Goal: Information Seeking & Learning: Learn about a topic

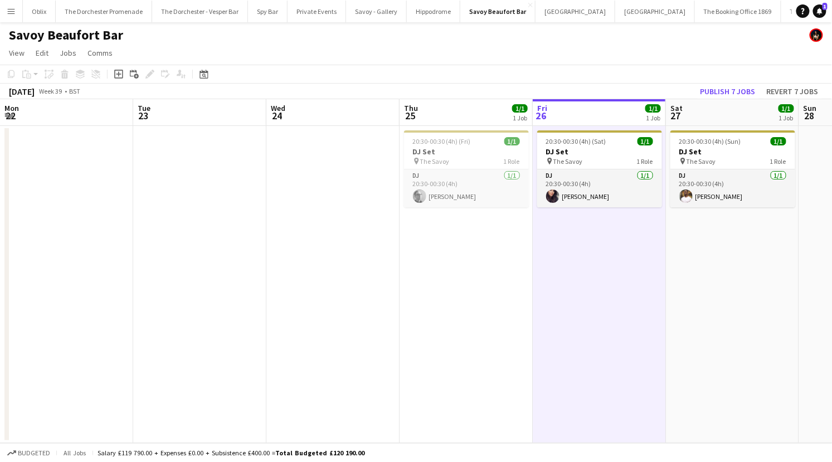
scroll to position [0, 383]
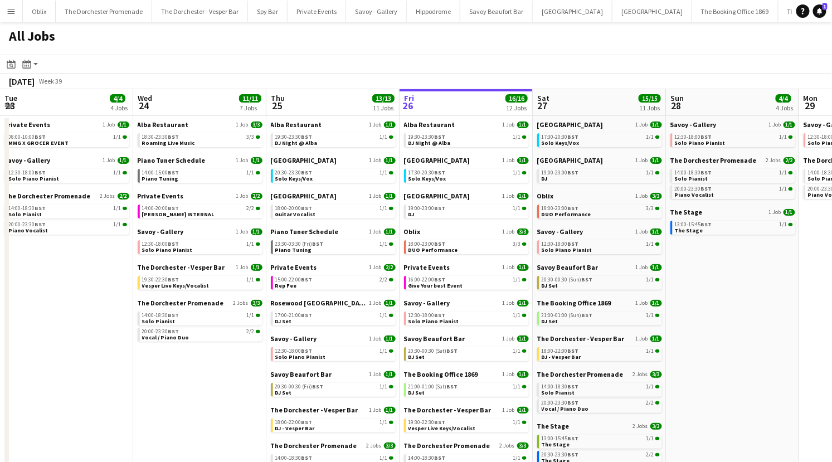
scroll to position [0, 266]
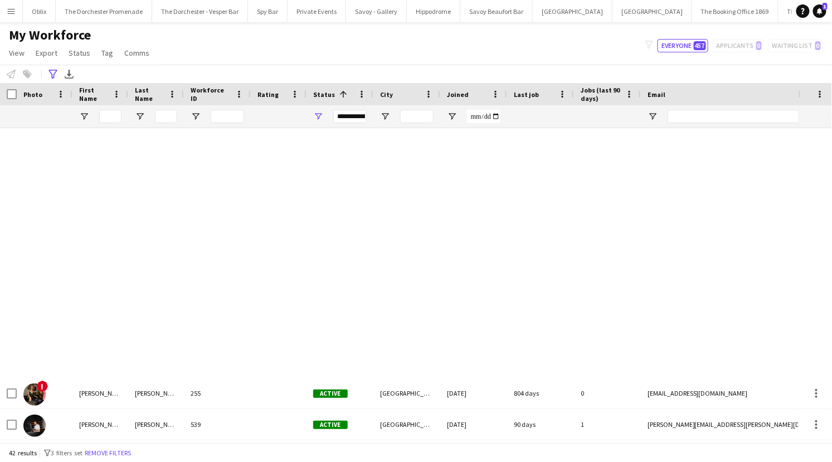
scroll to position [578, 0]
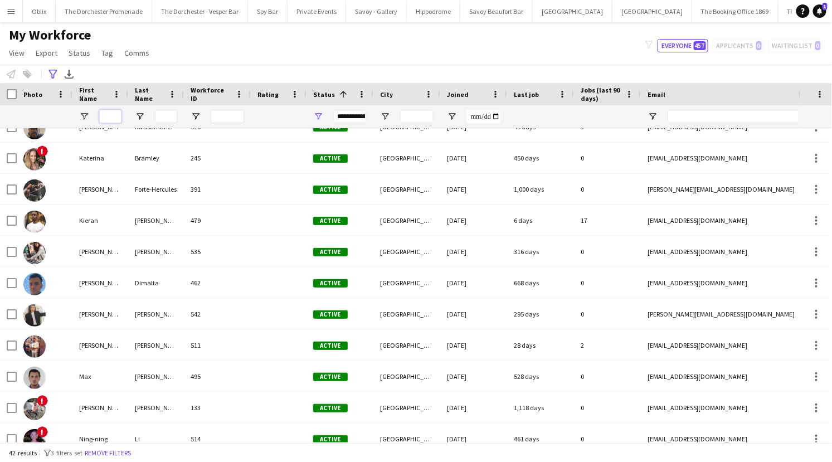
click at [103, 118] on input "First Name Filter Input" at bounding box center [110, 116] width 22 height 13
click at [52, 72] on icon "Advanced filters" at bounding box center [52, 74] width 9 height 9
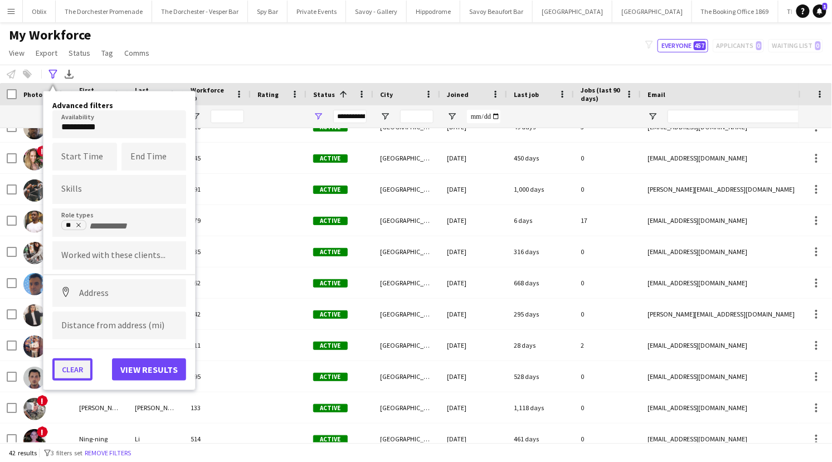
click at [75, 367] on button "Clear" at bounding box center [72, 369] width 40 height 22
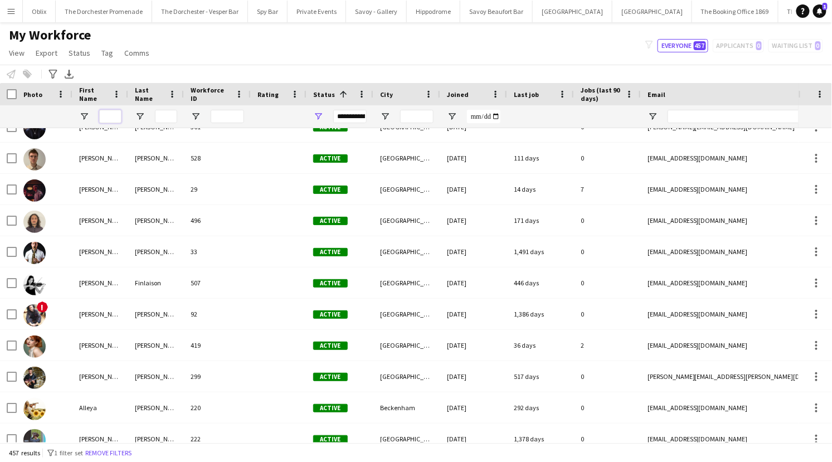
click at [110, 118] on input "First Name Filter Input" at bounding box center [110, 116] width 22 height 13
type input "*"
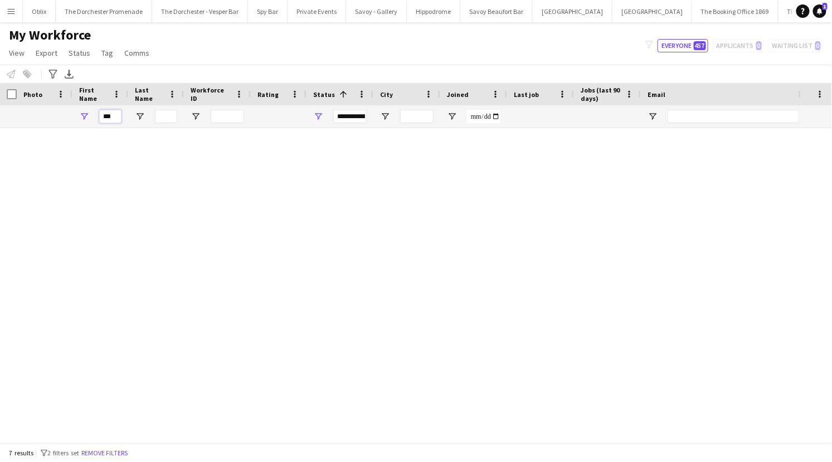
scroll to position [0, 0]
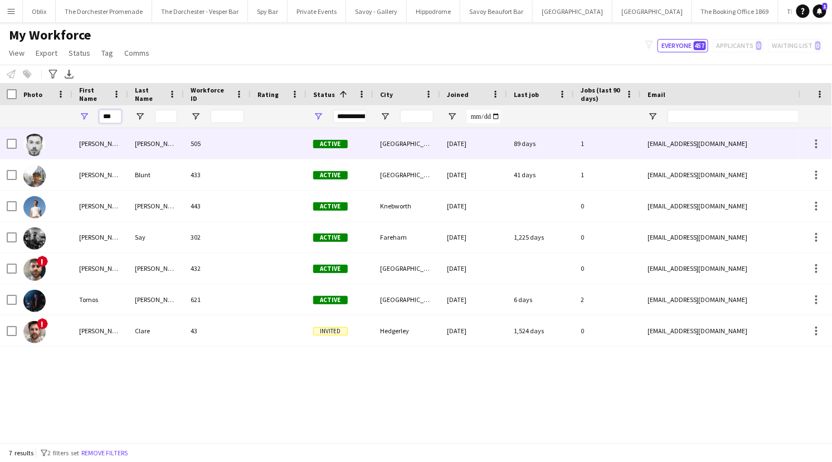
type input "***"
click at [100, 146] on div "[PERSON_NAME]" at bounding box center [100, 143] width 56 height 31
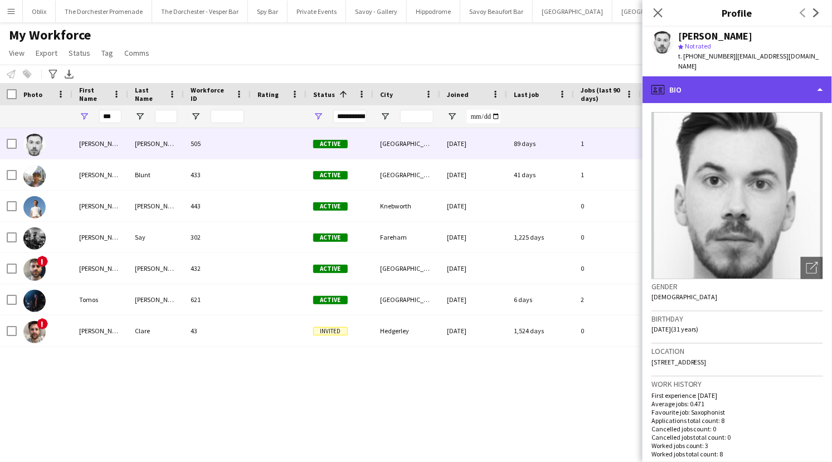
click at [826, 76] on div "profile Bio" at bounding box center [737, 89] width 189 height 27
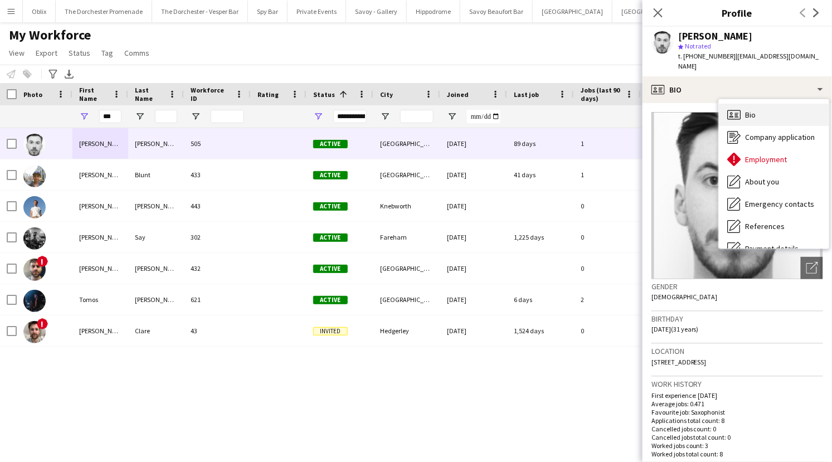
click at [758, 104] on div "Bio Bio" at bounding box center [774, 115] width 110 height 22
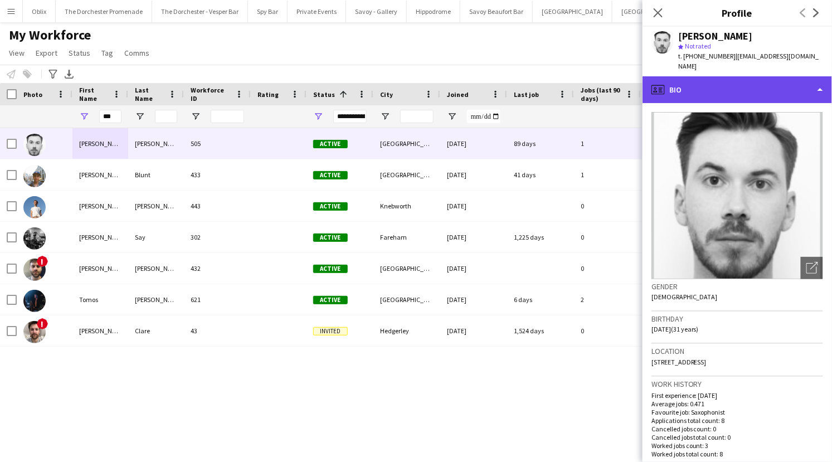
click at [803, 81] on div "profile Bio" at bounding box center [737, 89] width 189 height 27
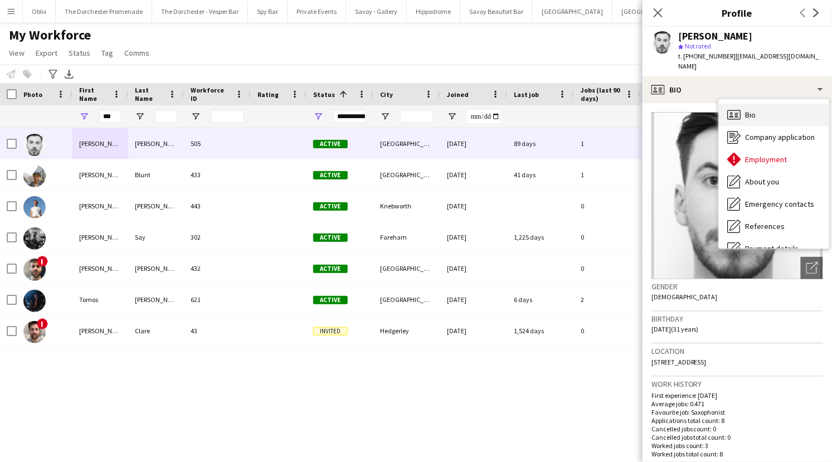
click at [795, 104] on div "Bio Bio" at bounding box center [774, 115] width 110 height 22
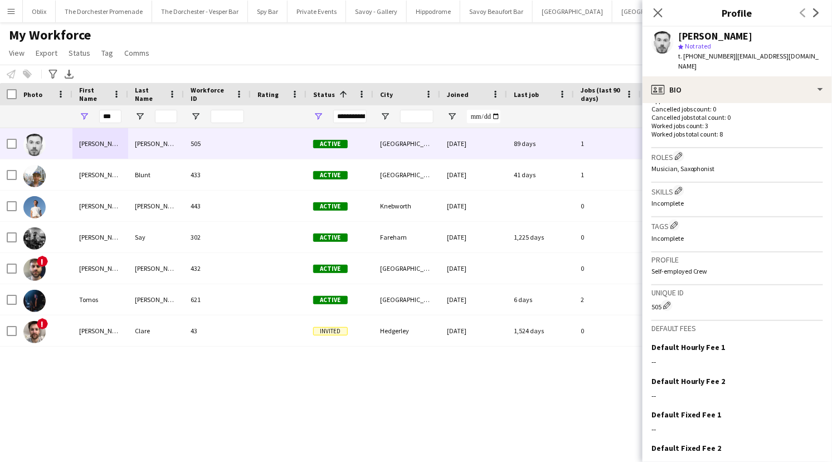
scroll to position [366, 0]
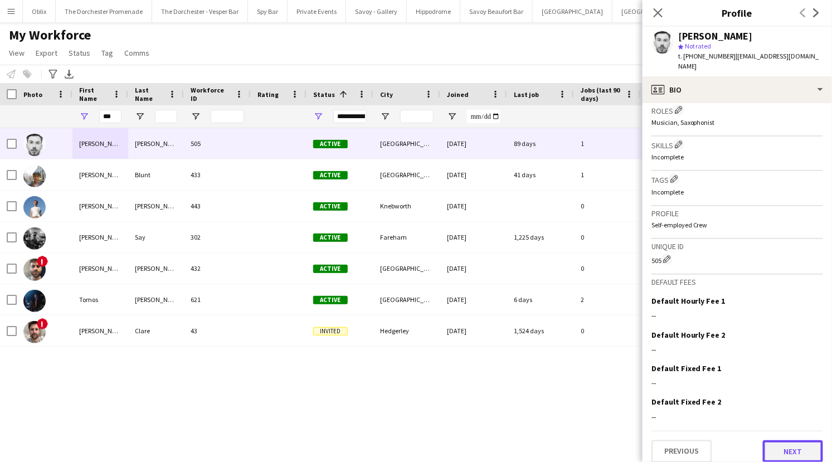
click at [786, 440] on button "Next" at bounding box center [793, 451] width 60 height 22
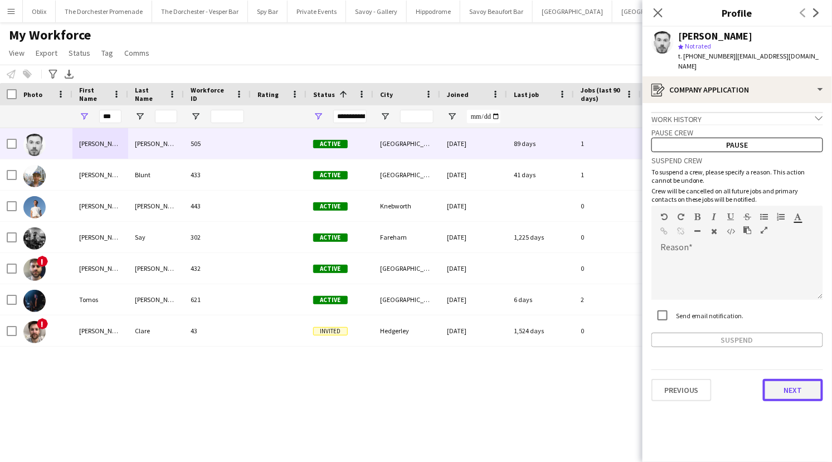
click at [795, 379] on button "Next" at bounding box center [793, 390] width 60 height 22
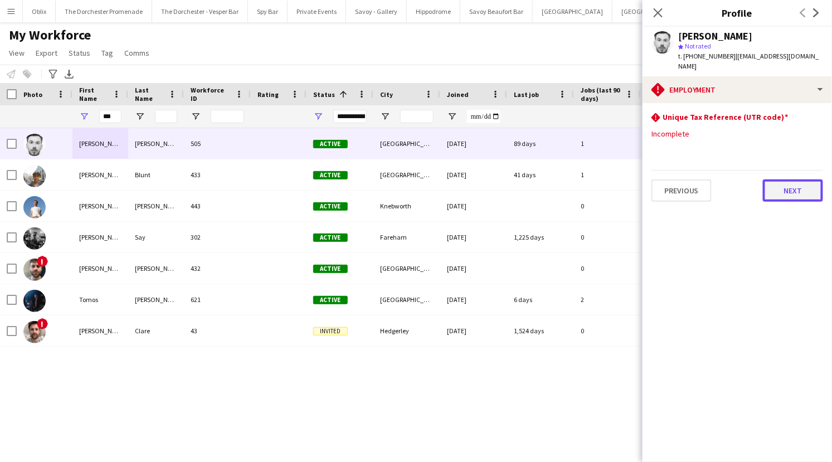
click at [788, 187] on button "Next" at bounding box center [793, 190] width 60 height 22
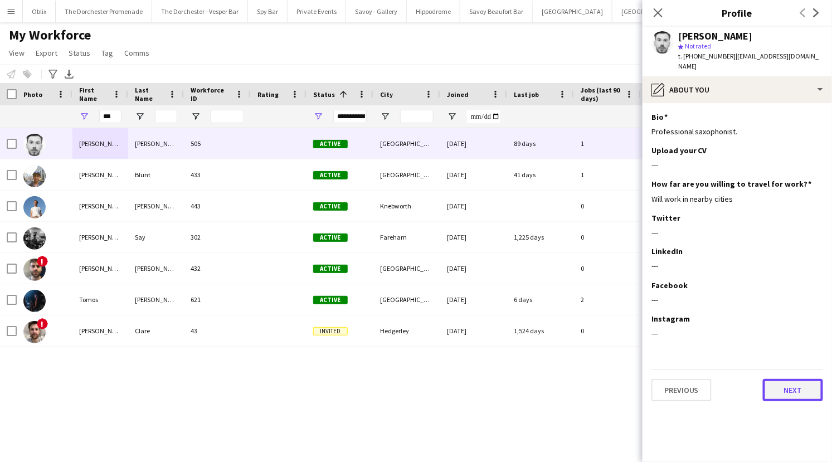
click at [798, 379] on button "Next" at bounding box center [793, 390] width 60 height 22
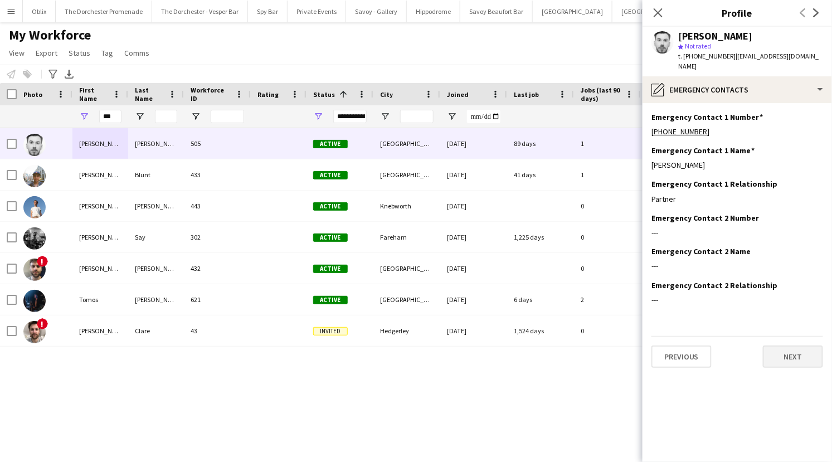
click at [798, 375] on app-section-data-types "Emergency Contact 1 Number Edit this field [PHONE_NUMBER] Emergency Contact 1 N…" at bounding box center [737, 282] width 189 height 359
click at [795, 350] on button "Next" at bounding box center [793, 357] width 60 height 22
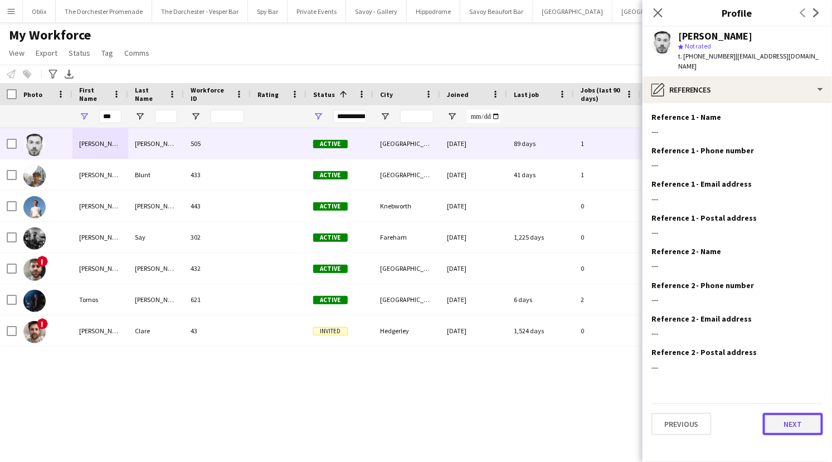
click at [799, 422] on button "Next" at bounding box center [793, 424] width 60 height 22
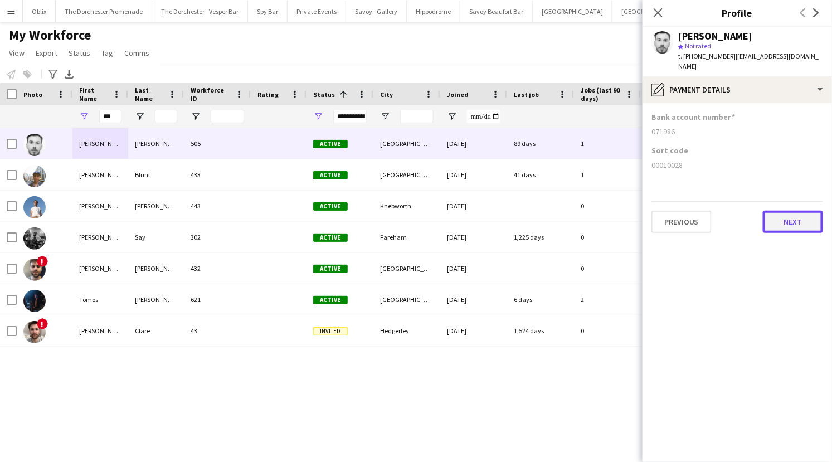
click at [784, 217] on button "Next" at bounding box center [793, 222] width 60 height 22
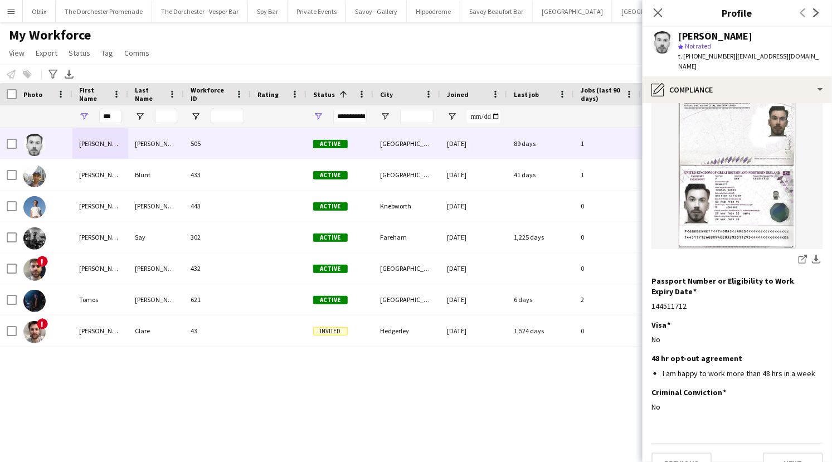
scroll to position [119, 0]
click at [788, 451] on button "Next" at bounding box center [793, 462] width 60 height 22
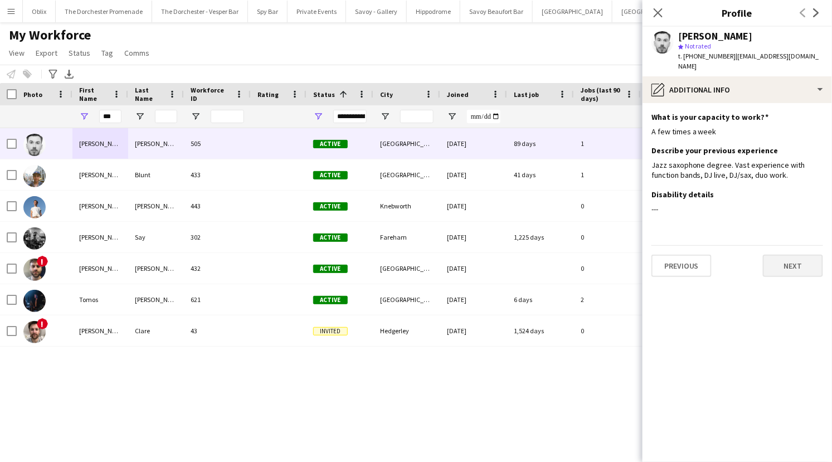
scroll to position [0, 0]
click at [785, 257] on button "Next" at bounding box center [793, 266] width 60 height 22
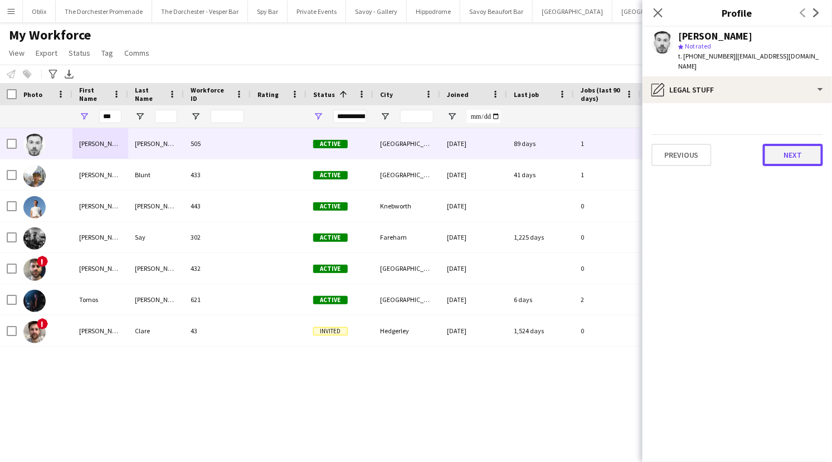
click at [782, 144] on button "Next" at bounding box center [793, 155] width 60 height 22
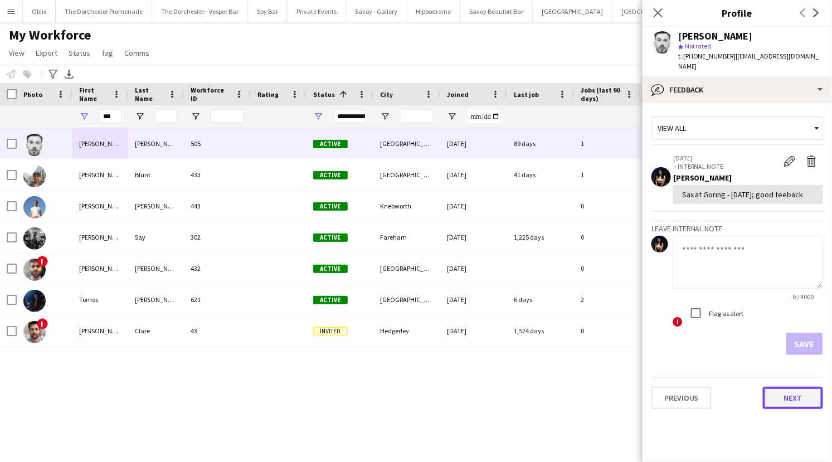
click at [802, 388] on button "Next" at bounding box center [793, 398] width 60 height 22
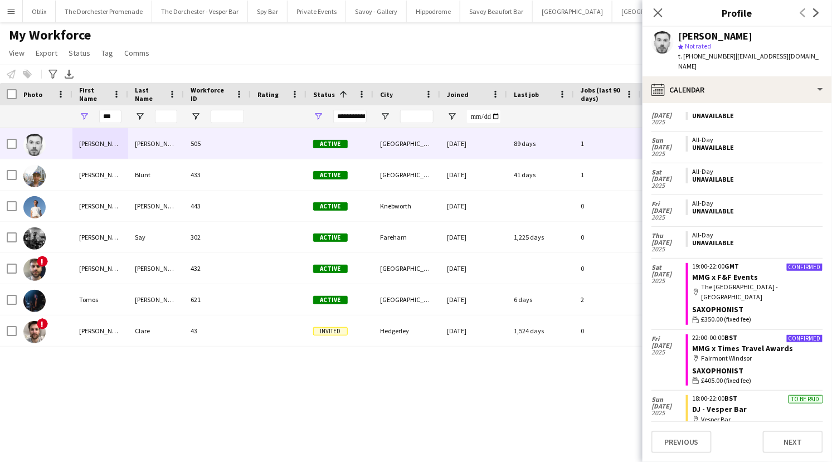
scroll to position [173, 0]
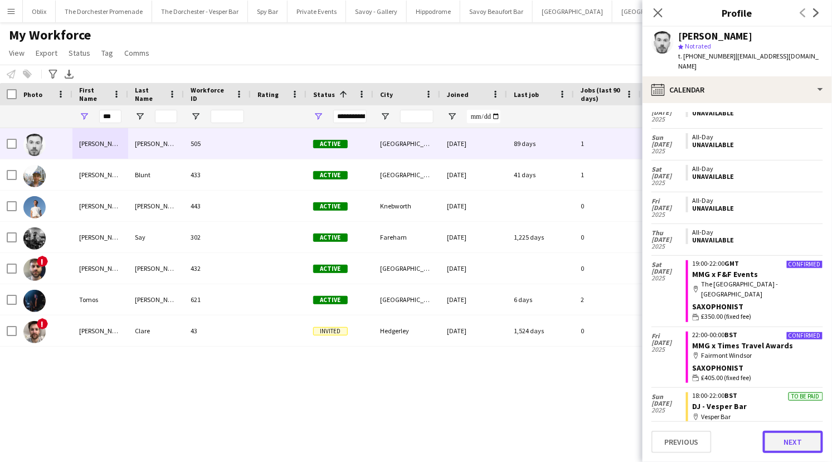
click at [790, 445] on button "Next" at bounding box center [793, 442] width 60 height 22
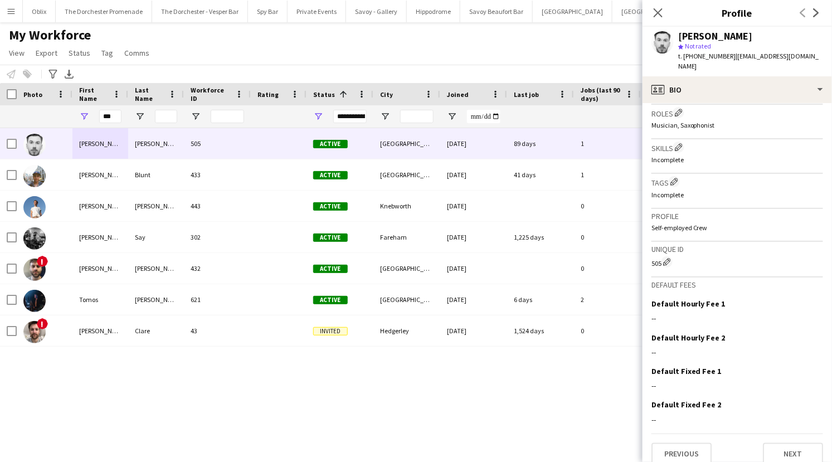
scroll to position [366, 0]
click at [658, 7] on app-icon "Close pop-in" at bounding box center [658, 13] width 16 height 16
